Goal: Task Accomplishment & Management: Use online tool/utility

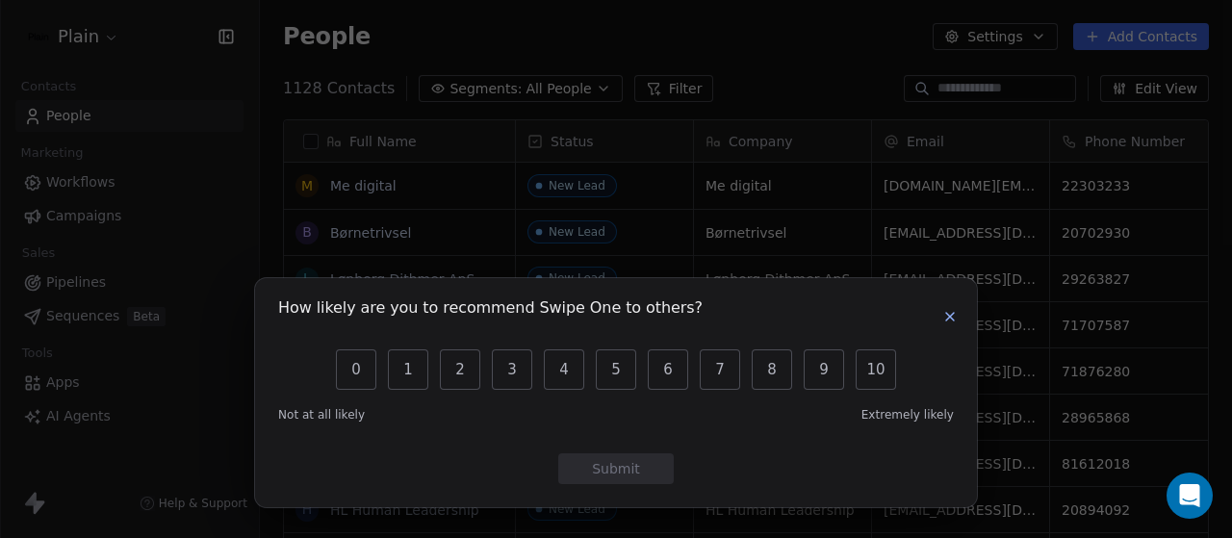
scroll to position [459, 957]
click at [945, 319] on icon "button" at bounding box center [950, 316] width 15 height 15
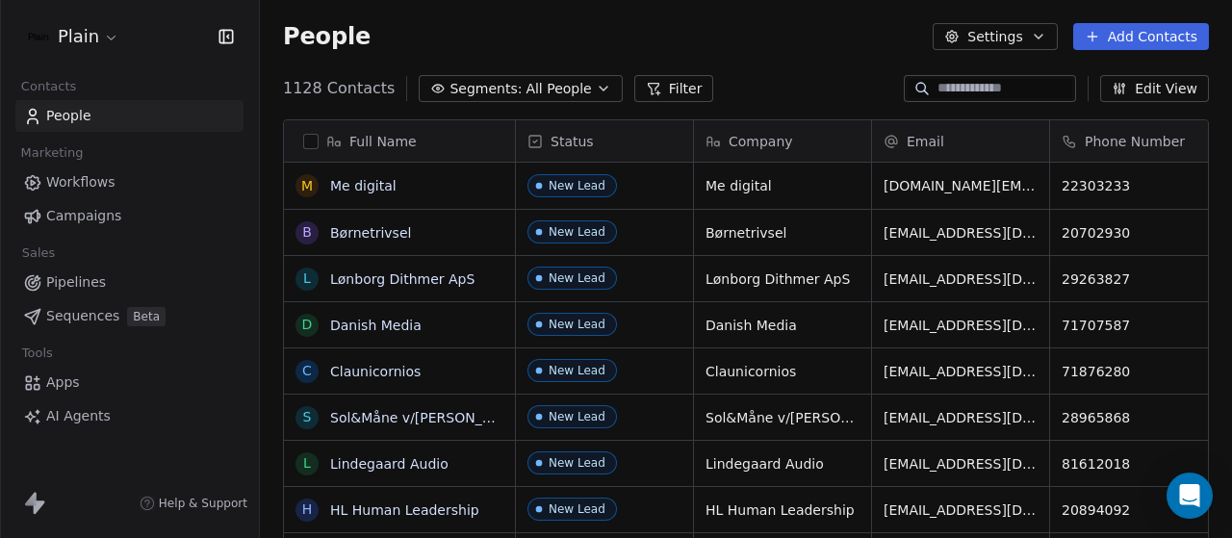
click at [94, 36] on html "Plain Contacts People Marketing Workflows Campaigns Sales Pipelines Sequences B…" at bounding box center [616, 269] width 1232 height 538
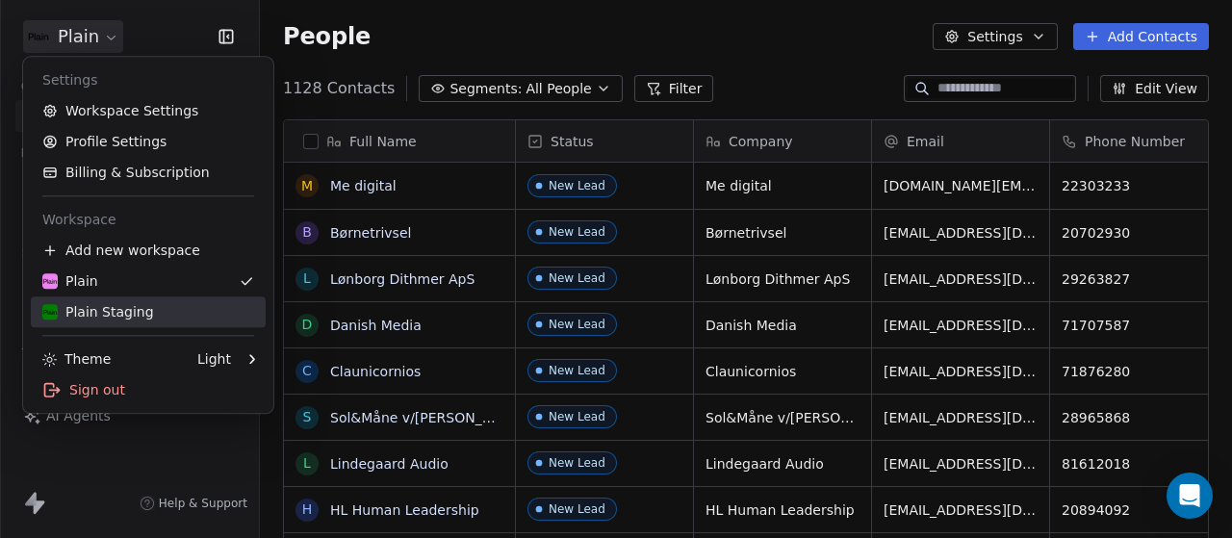
click at [88, 314] on div "Plain Staging" at bounding box center [98, 311] width 112 height 19
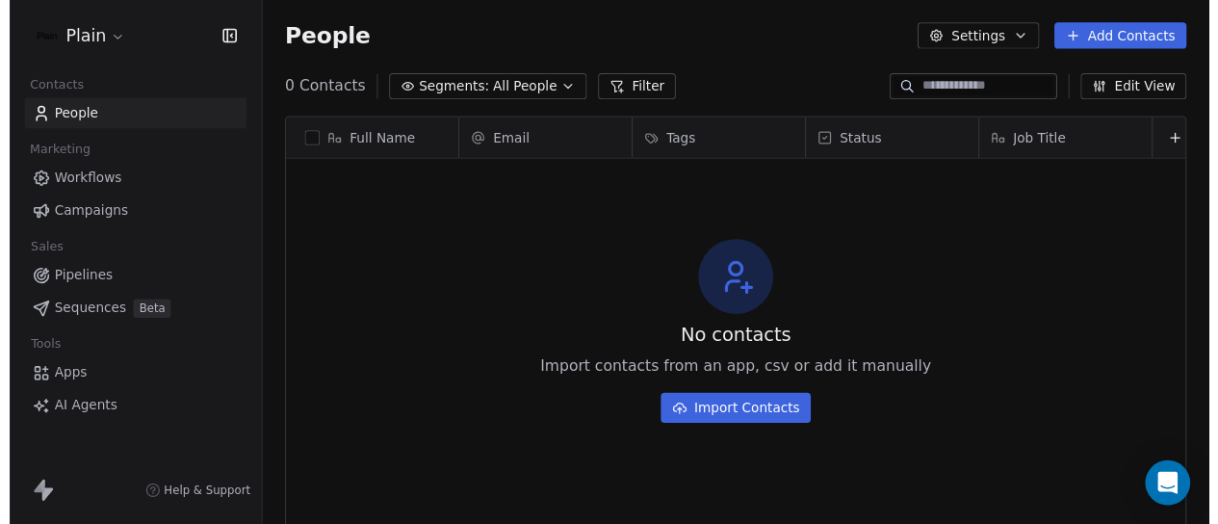
scroll to position [459, 957]
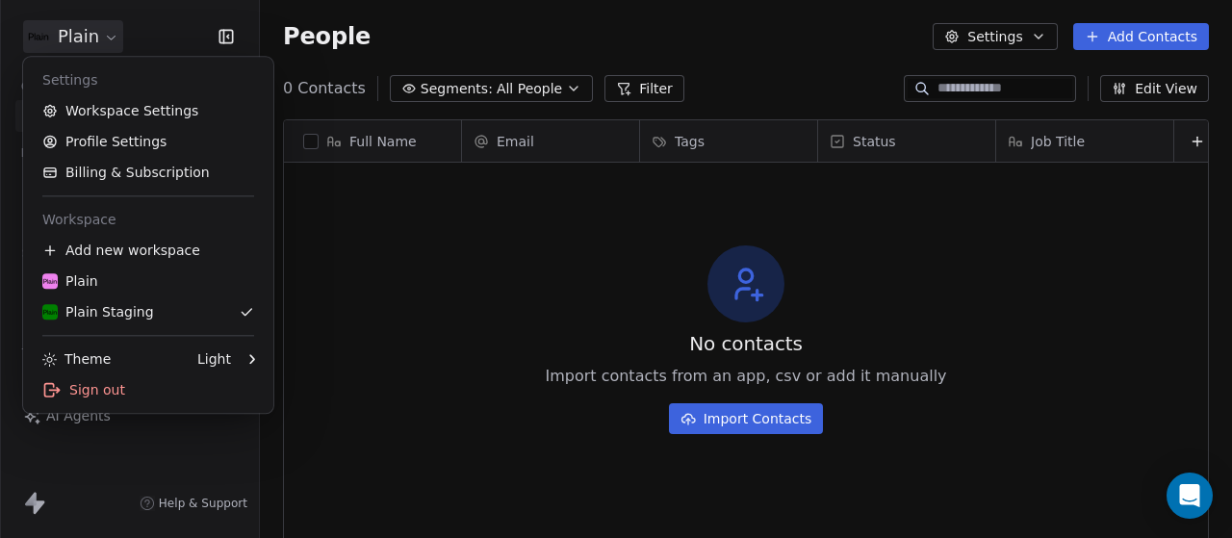
click at [117, 41] on html "Plain Contacts People Marketing Workflows Campaigns Sales Pipelines Sequences B…" at bounding box center [616, 269] width 1232 height 538
click at [126, 111] on link "Workspace Settings" at bounding box center [148, 110] width 235 height 31
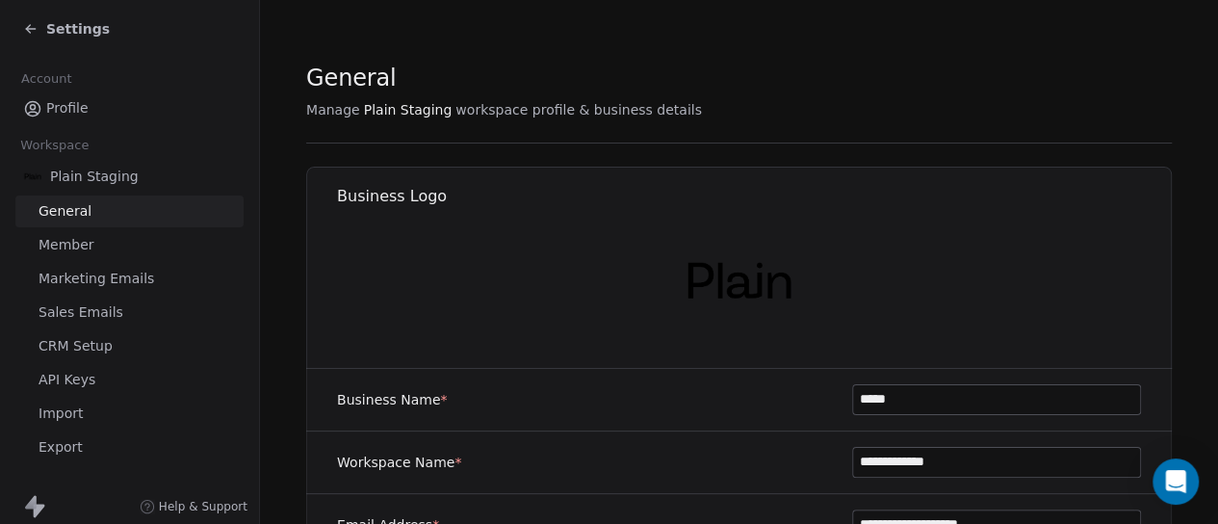
click at [106, 376] on link "API Keys" at bounding box center [129, 380] width 228 height 32
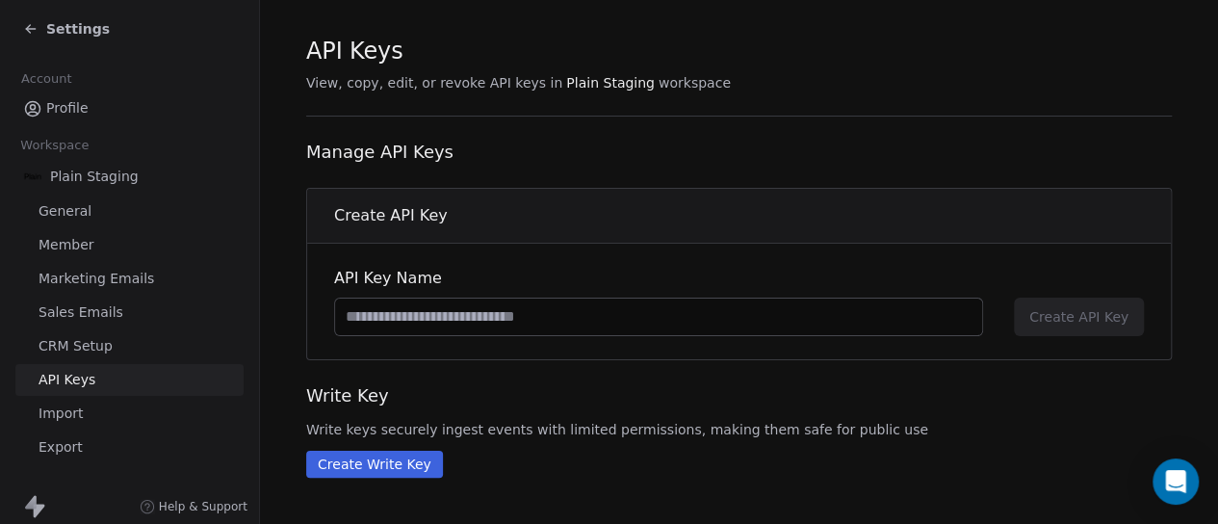
scroll to position [26, 0]
click at [523, 327] on input at bounding box center [658, 317] width 647 height 37
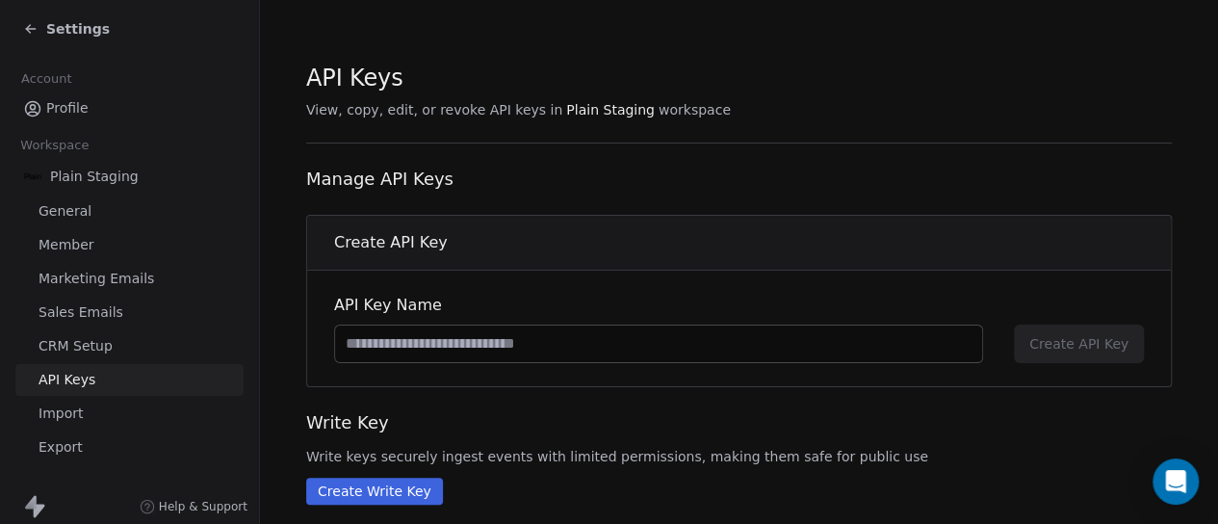
click at [65, 215] on span "General" at bounding box center [65, 211] width 53 height 20
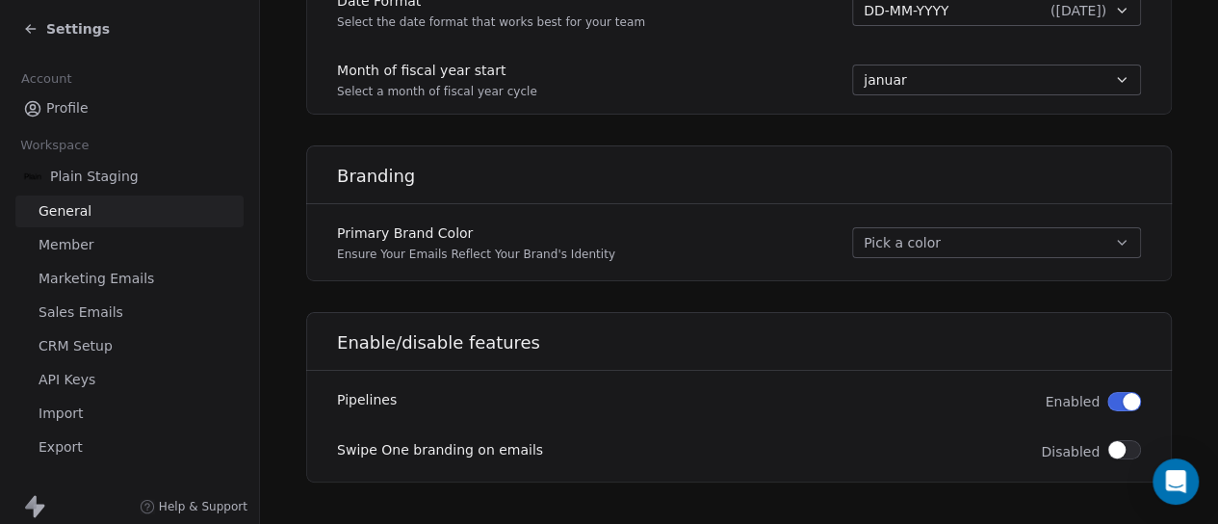
scroll to position [52, 0]
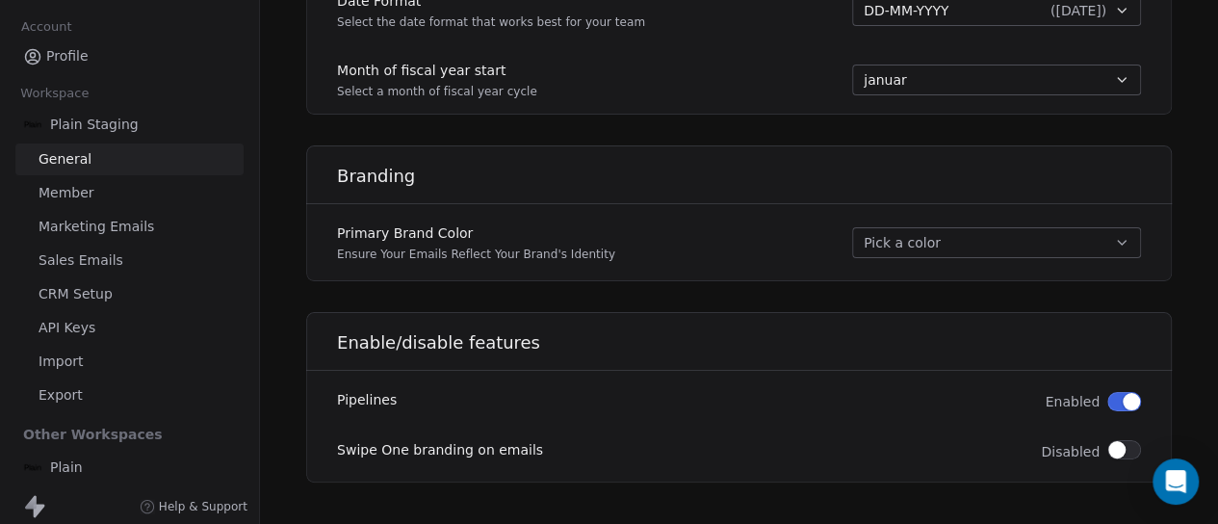
click at [87, 289] on span "CRM Setup" at bounding box center [76, 294] width 74 height 20
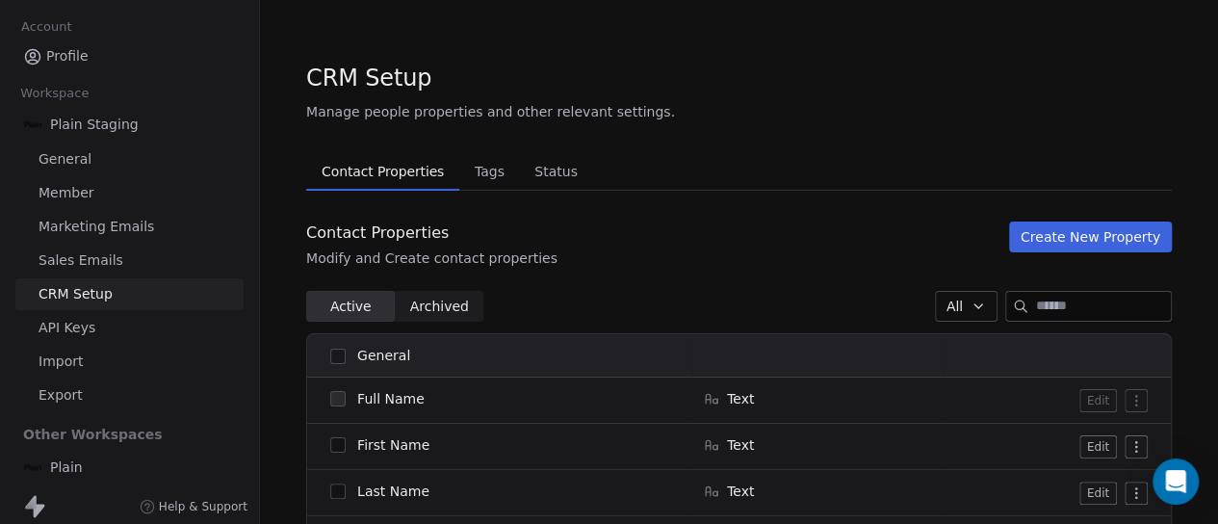
scroll to position [30, 0]
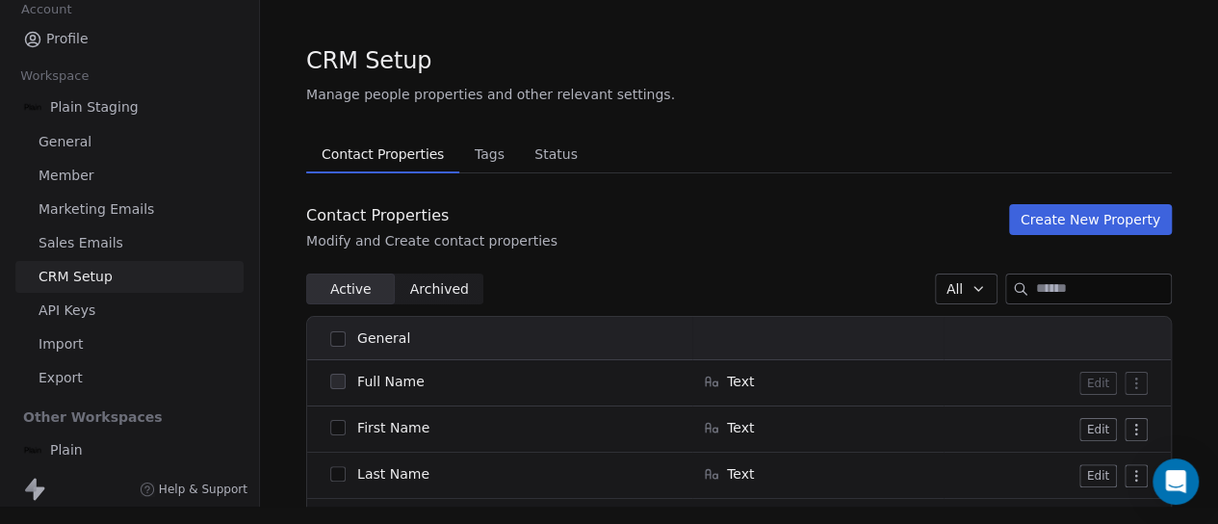
click at [78, 310] on link "API Keys" at bounding box center [129, 311] width 228 height 32
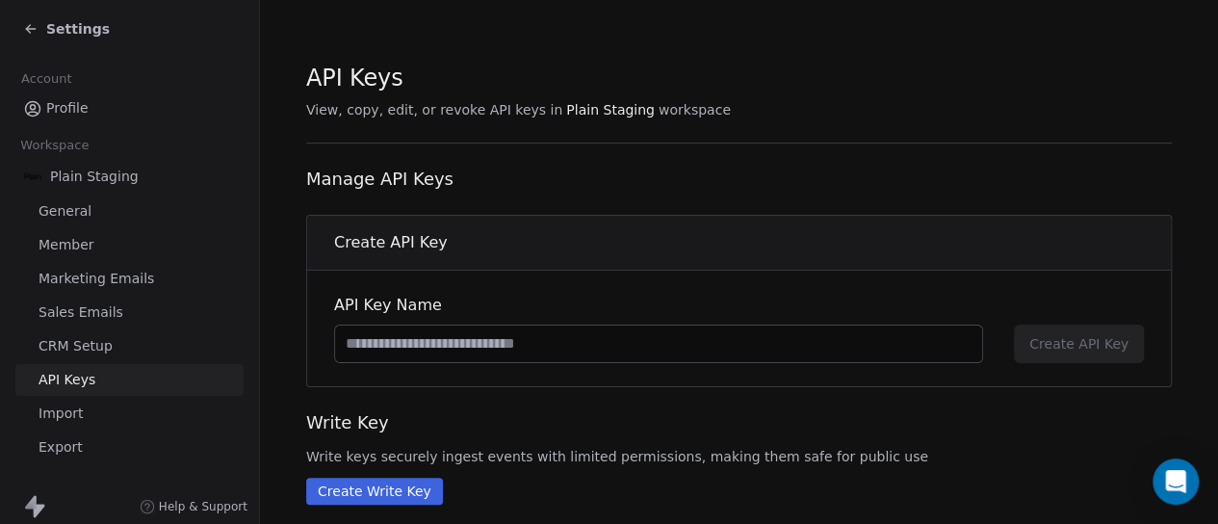
scroll to position [52, 0]
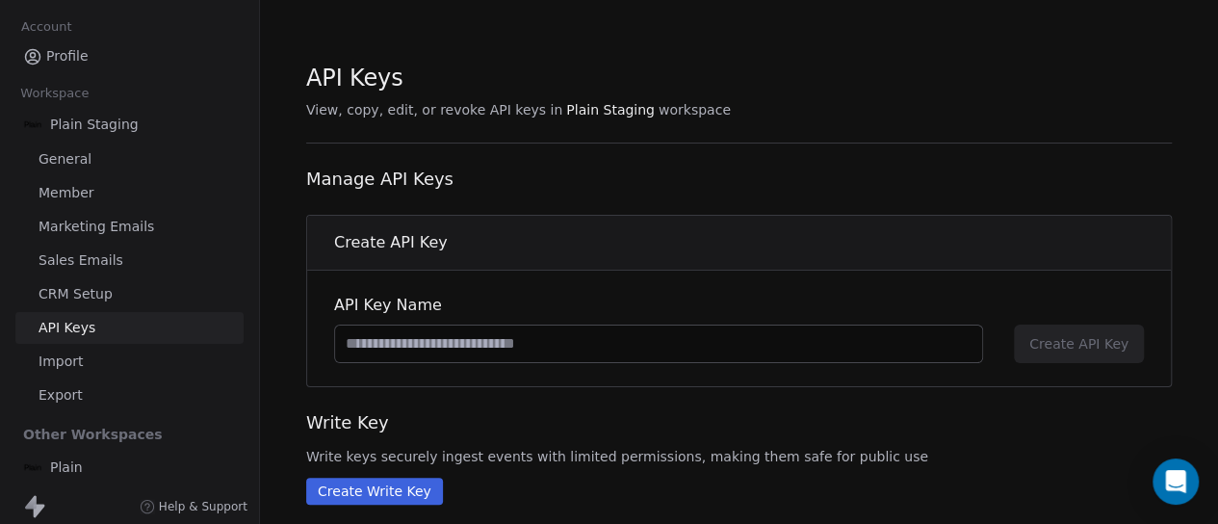
click at [56, 469] on span "Plain" at bounding box center [66, 466] width 33 height 19
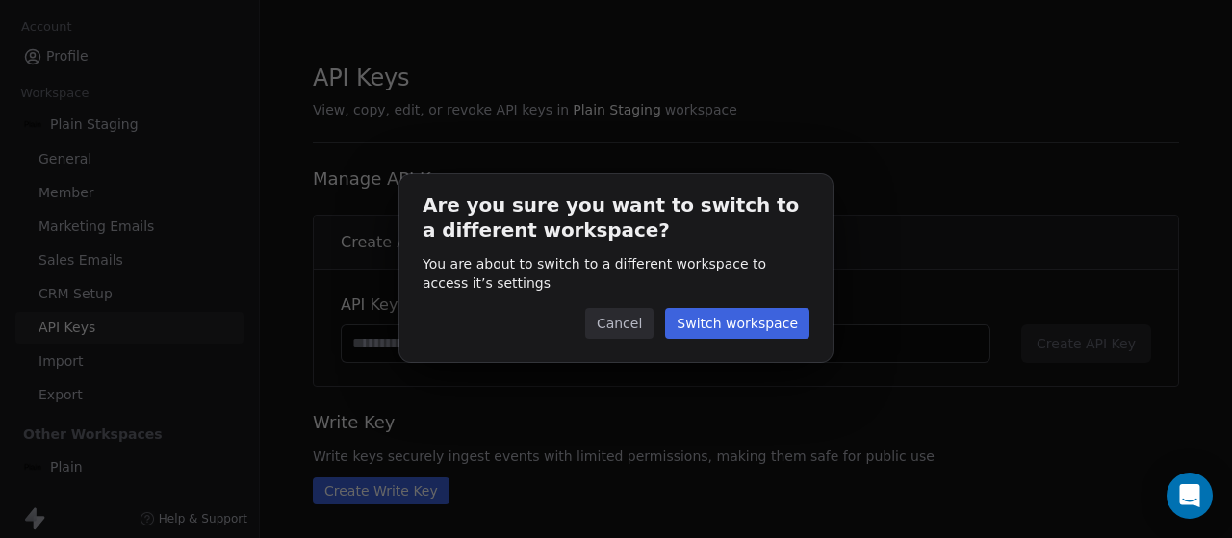
click at [733, 326] on button "Switch workspace" at bounding box center [737, 323] width 144 height 31
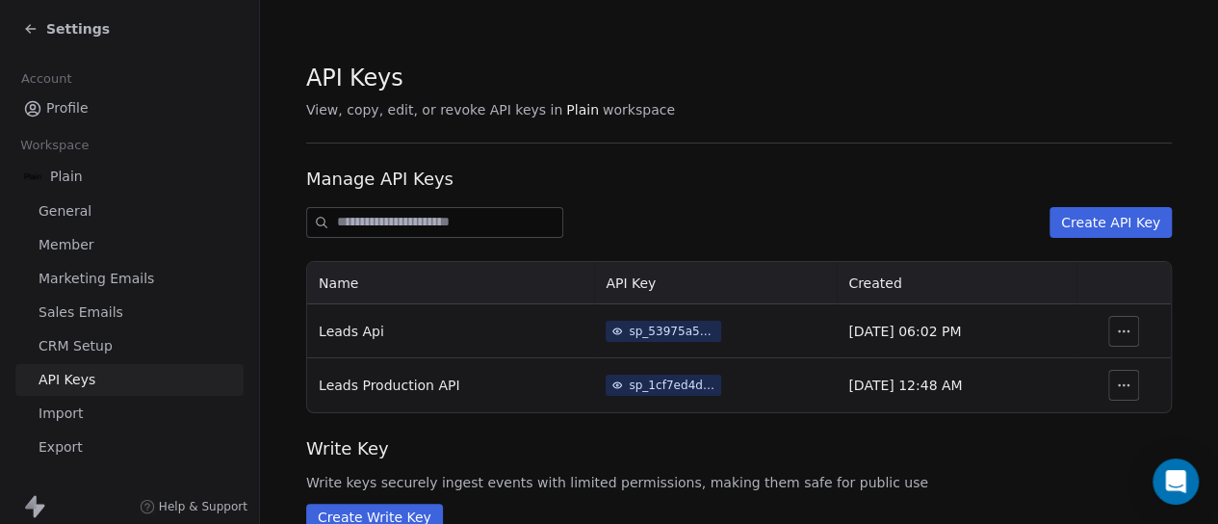
scroll to position [52, 0]
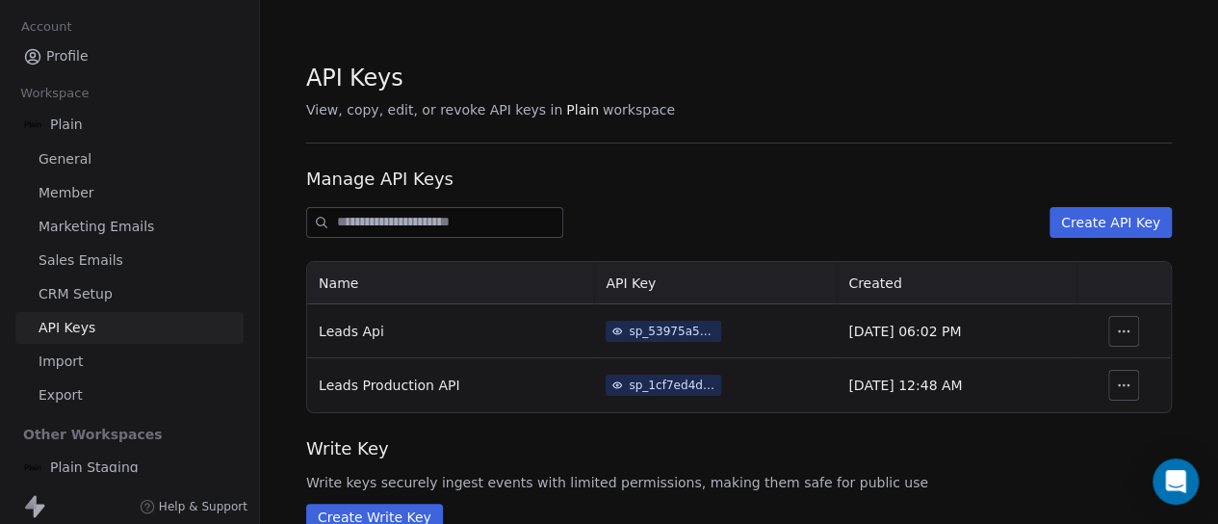
click at [83, 53] on span "Profile" at bounding box center [67, 56] width 42 height 20
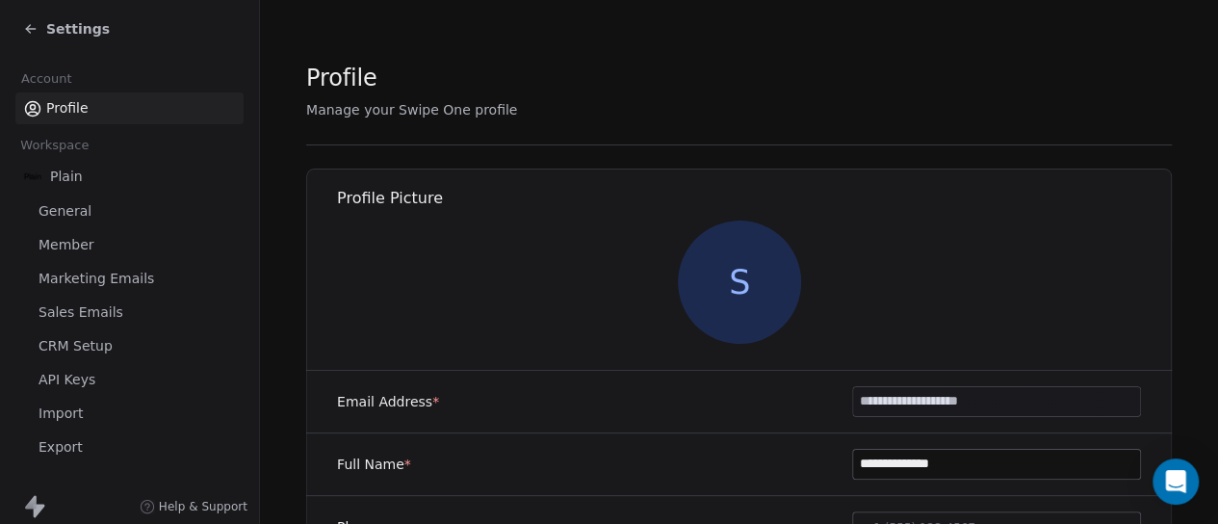
click at [31, 34] on icon at bounding box center [30, 28] width 15 height 15
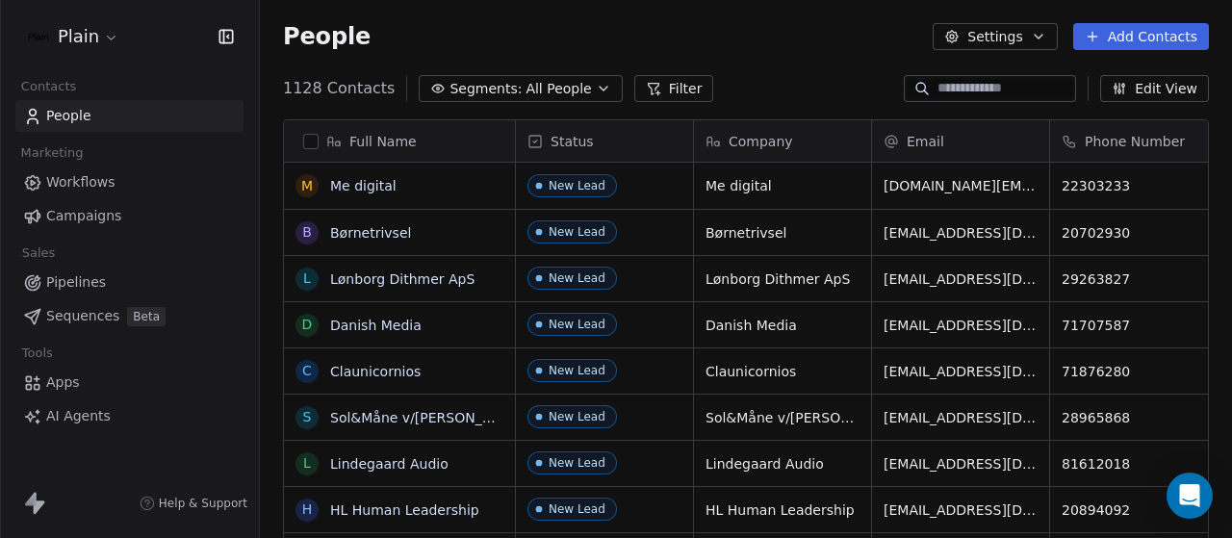
scroll to position [459, 957]
click at [111, 39] on html "Plain Contacts People Marketing Workflows Campaigns Sales Pipelines Sequences B…" at bounding box center [616, 269] width 1232 height 538
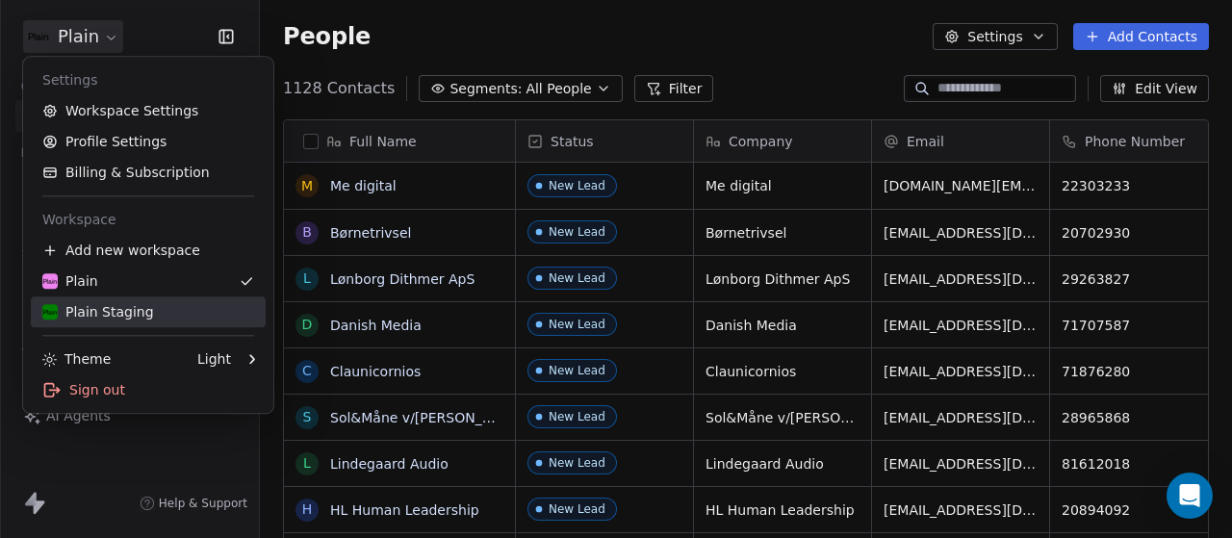
click at [101, 308] on div "Plain Staging" at bounding box center [98, 311] width 112 height 19
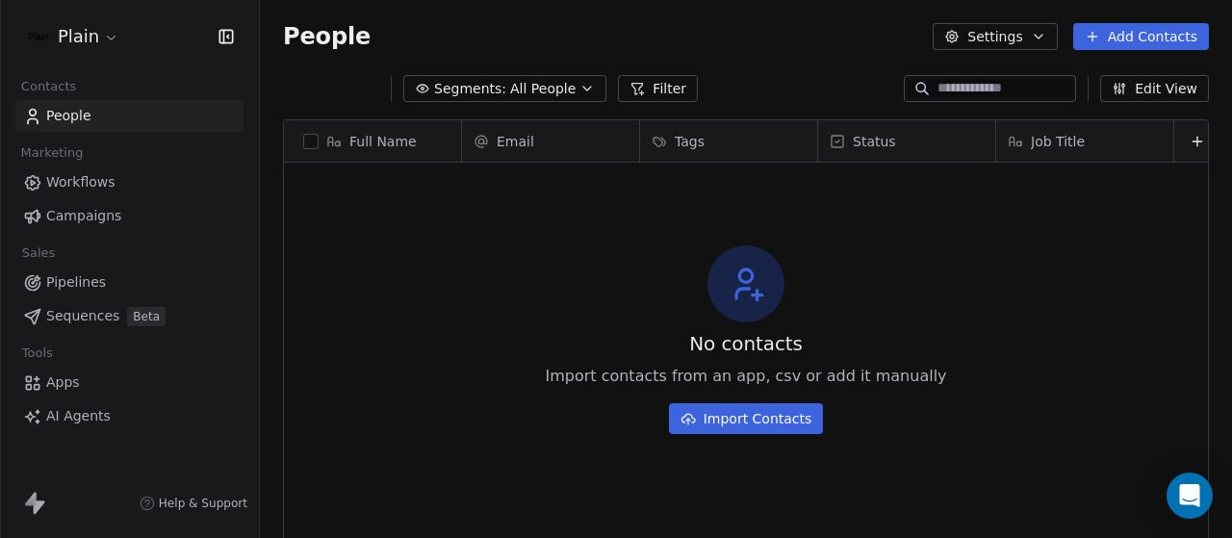
scroll to position [459, 957]
click at [434, 220] on div "No contacts Import contacts from an app, csv or add it manually Import Contacts" at bounding box center [746, 340] width 924 height 346
click at [116, 190] on link "Workflows" at bounding box center [129, 183] width 228 height 32
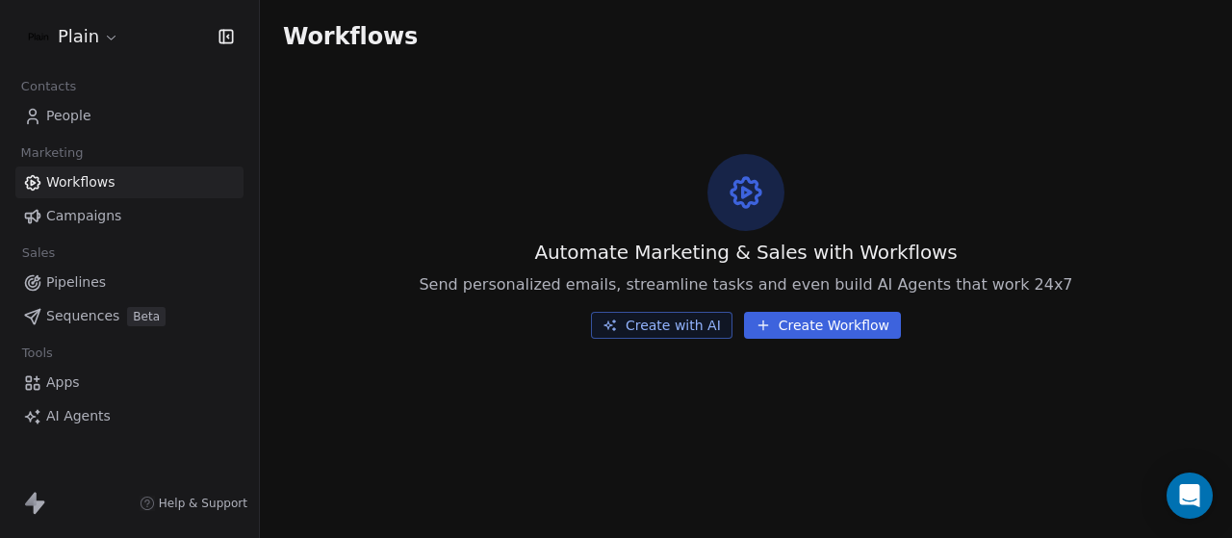
click at [822, 323] on button "Create Workflow" at bounding box center [822, 325] width 157 height 27
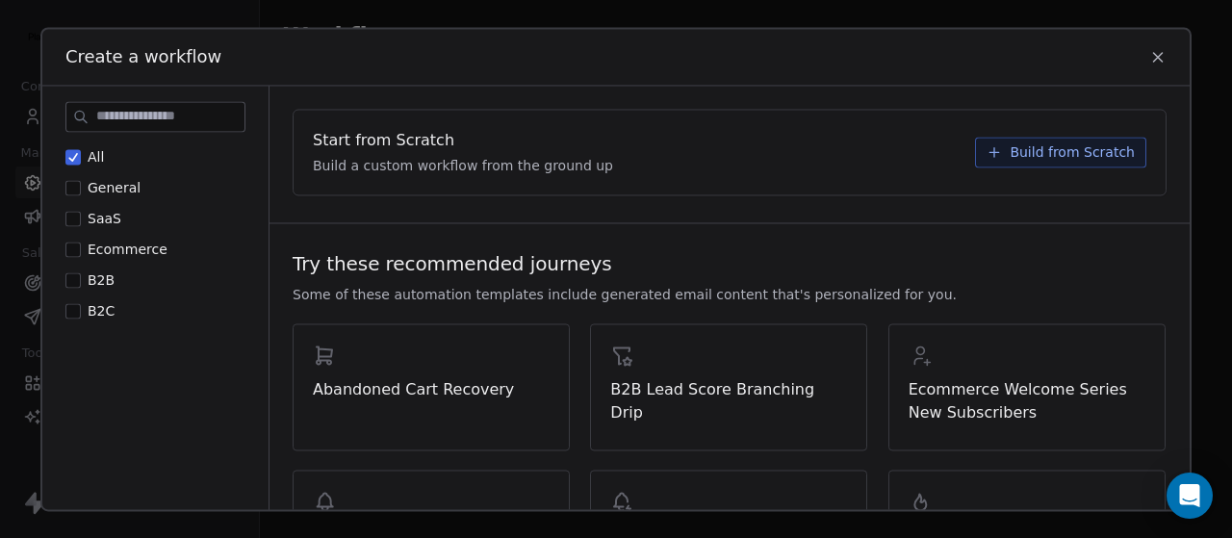
click at [1022, 160] on span "Build from Scratch" at bounding box center [1072, 151] width 125 height 19
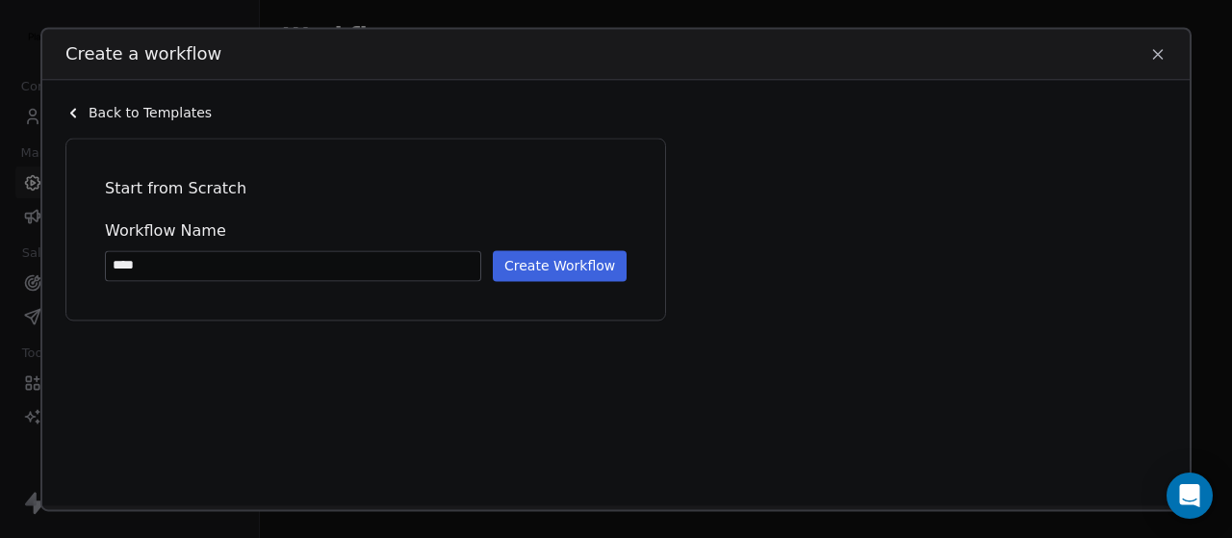
type input "****"
